Goal: Book appointment/travel/reservation

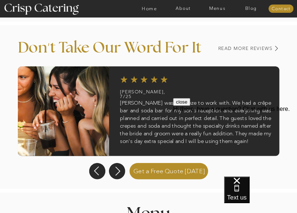
scroll to position [401, 0]
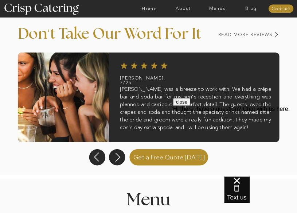
click at [190, 106] on button "close" at bounding box center [181, 102] width 17 height 8
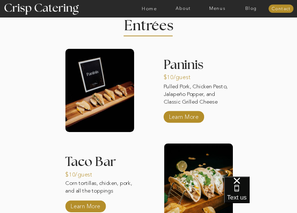
scroll to position [673, 0]
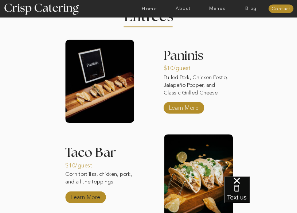
click at [89, 198] on p "Learn More" at bounding box center [85, 196] width 33 height 14
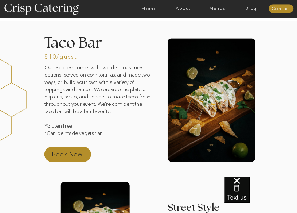
click at [74, 156] on p "Book Now" at bounding box center [74, 156] width 44 height 12
